Goal: Navigation & Orientation: Go to known website

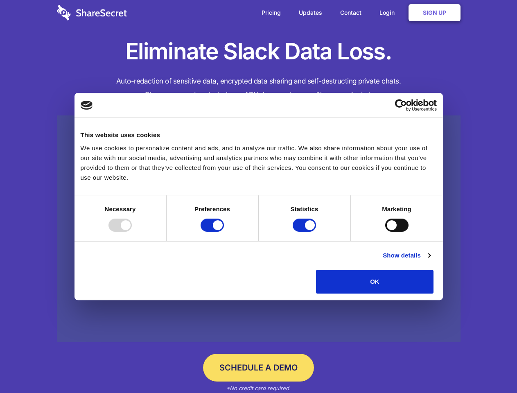
click at [132, 232] on div at bounding box center [120, 225] width 23 height 13
click at [224, 232] on input "Preferences" at bounding box center [212, 225] width 23 height 13
checkbox input "false"
click at [306, 232] on input "Statistics" at bounding box center [304, 225] width 23 height 13
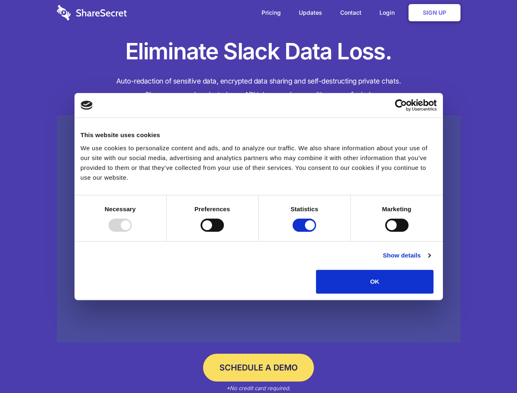
checkbox input "false"
click at [386, 232] on input "Marketing" at bounding box center [397, 225] width 23 height 13
checkbox input "true"
click at [431, 261] on link "Show details" at bounding box center [407, 256] width 48 height 10
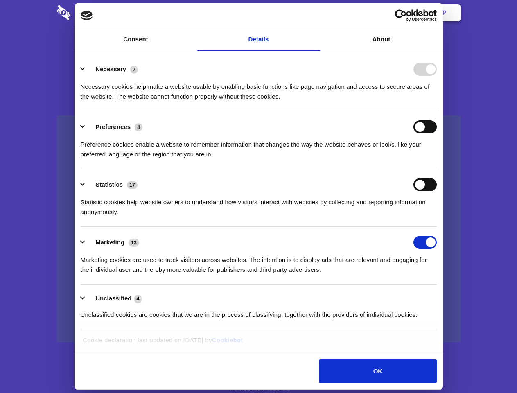
click at [437, 111] on li "Necessary 7 Necessary cookies help make a website usable by enabling basic func…" at bounding box center [259, 83] width 356 height 58
